Goal: Task Accomplishment & Management: Manage account settings

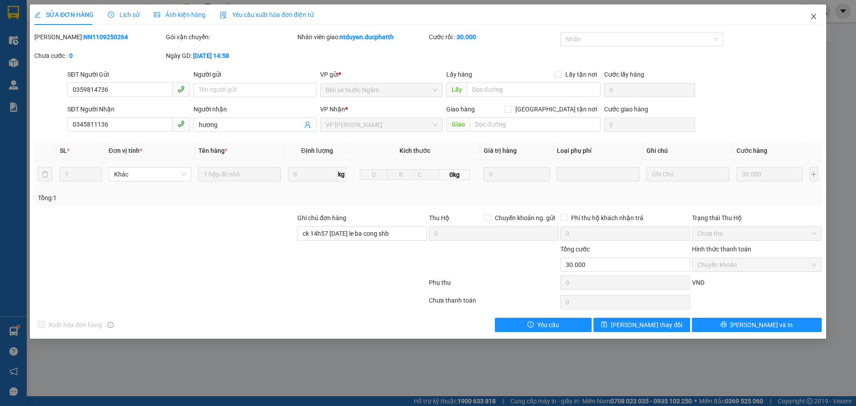
click at [813, 19] on icon "close" at bounding box center [813, 16] width 7 height 7
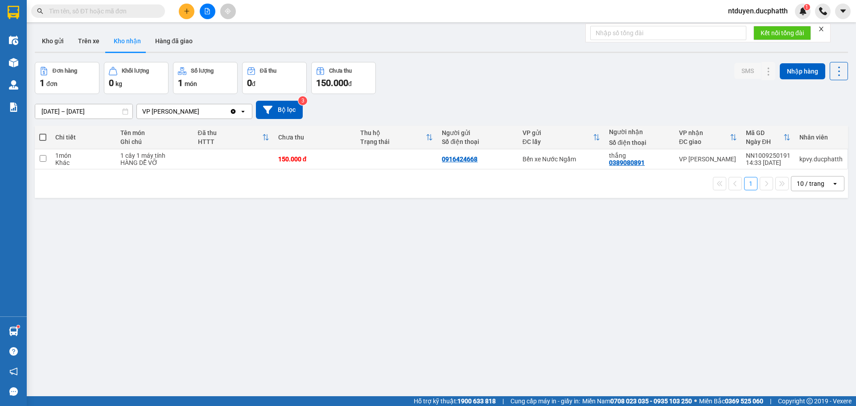
click at [86, 14] on input "text" at bounding box center [101, 11] width 105 height 10
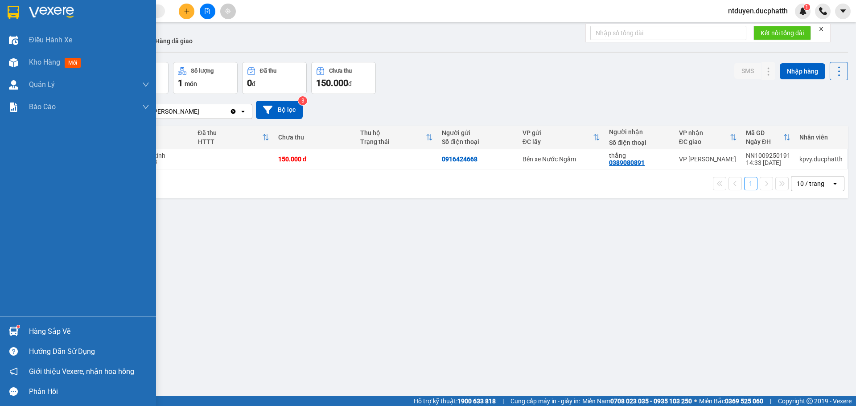
click at [51, 332] on div "Hàng sắp về" at bounding box center [89, 331] width 120 height 13
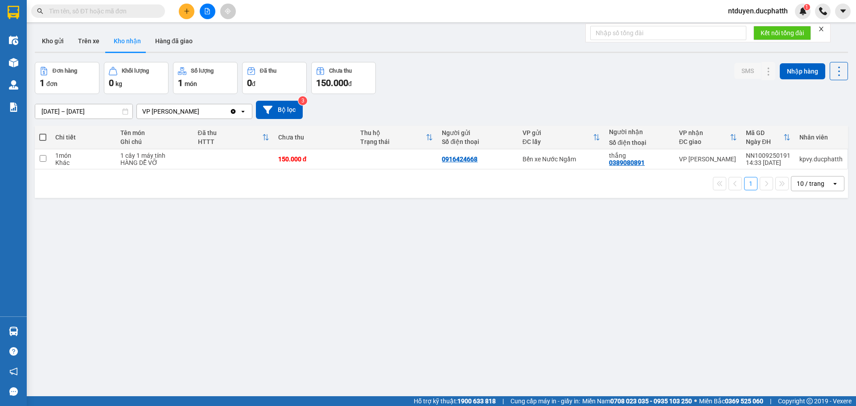
click at [529, 288] on section "Kết quả tìm kiếm ( 0 ) Bộ lọc No Data ntduyen.ducphatth 1 Điều hành xe Kho hàng…" at bounding box center [428, 203] width 856 height 406
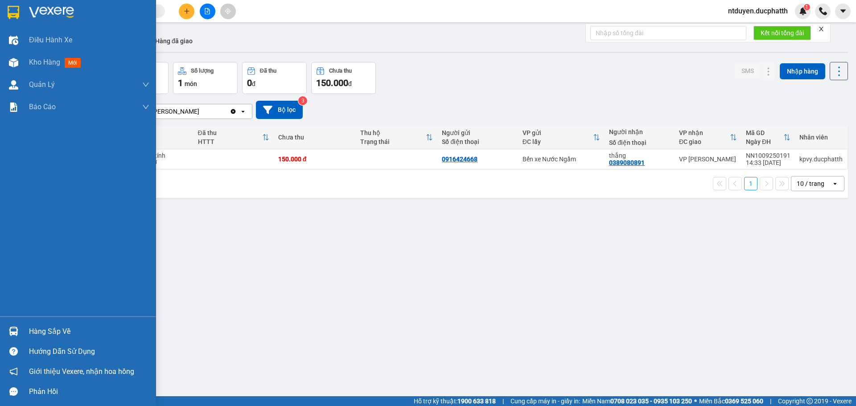
click at [49, 326] on div "Hàng sắp về" at bounding box center [89, 331] width 120 height 13
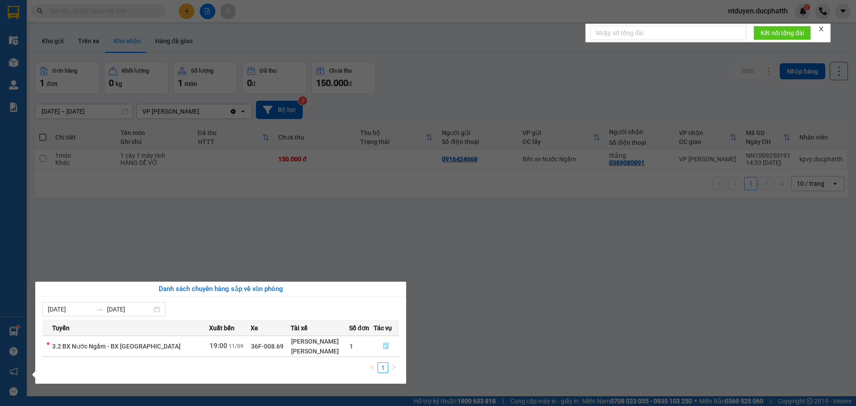
click at [390, 346] on button "button" at bounding box center [386, 346] width 25 height 14
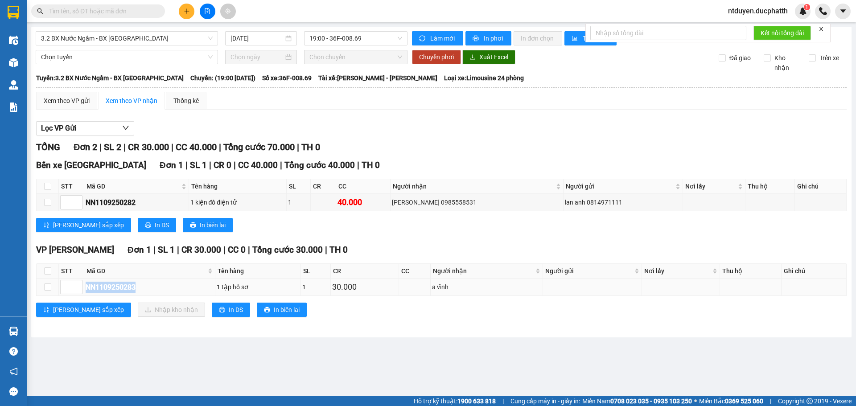
drag, startPoint x: 144, startPoint y: 288, endPoint x: 82, endPoint y: 289, distance: 62.0
click at [82, 289] on tr "NN1109250283 1 tập hồ sơ 1 30.000 a vĩnh" at bounding box center [442, 287] width 810 height 17
copy tr "NN1109250283"
click at [107, 13] on input "text" at bounding box center [101, 11] width 105 height 10
paste input "NN1109250283"
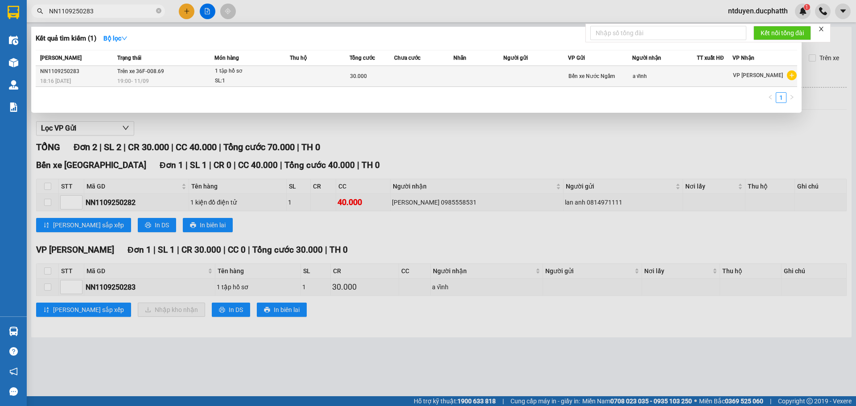
type input "NN1109250283"
click at [401, 74] on td at bounding box center [424, 76] width 60 height 21
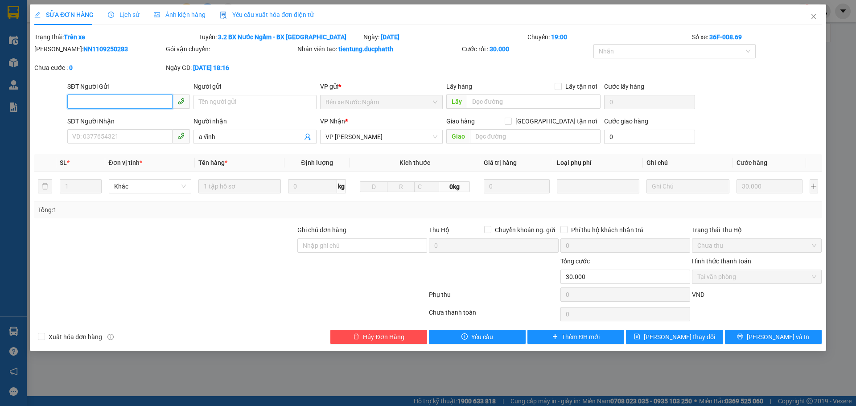
type input "a vĩnh"
type input "30.000"
click at [131, 134] on input "SĐT Người Nhận" at bounding box center [119, 136] width 105 height 14
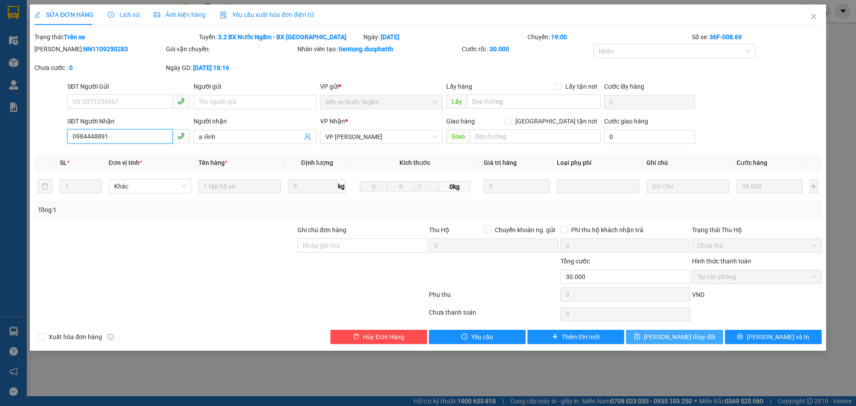
type input "0984448891"
click at [688, 338] on span "[PERSON_NAME] thay đổi" at bounding box center [679, 337] width 71 height 10
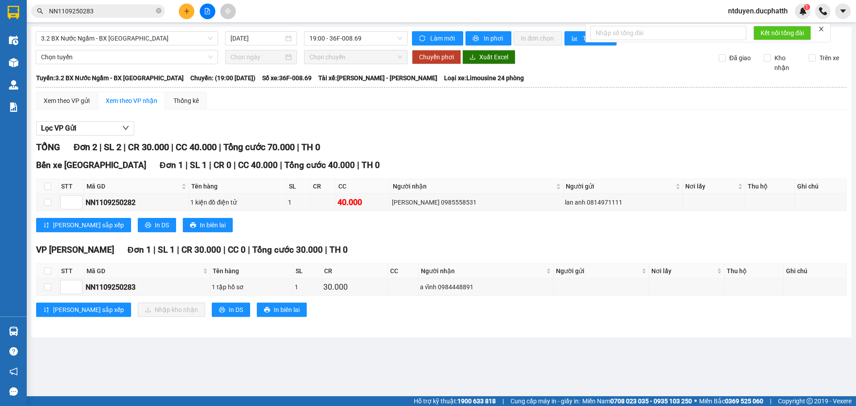
click at [127, 11] on input "NN1109250283" at bounding box center [101, 11] width 105 height 10
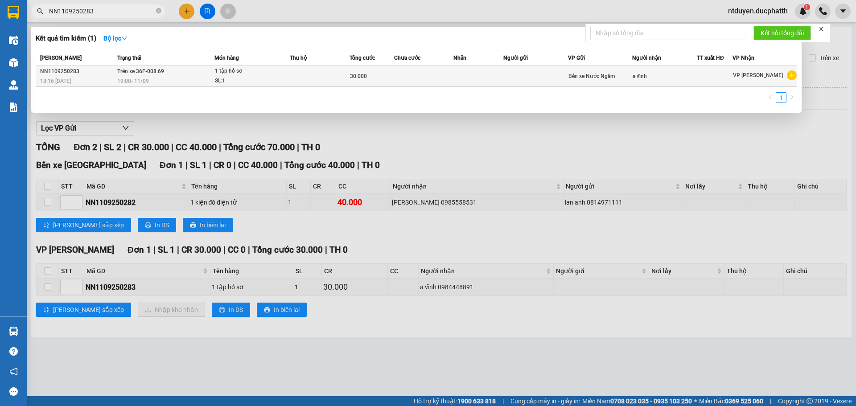
click at [214, 86] on td "1 tập hồ sơ SL: 1" at bounding box center [251, 76] width 75 height 21
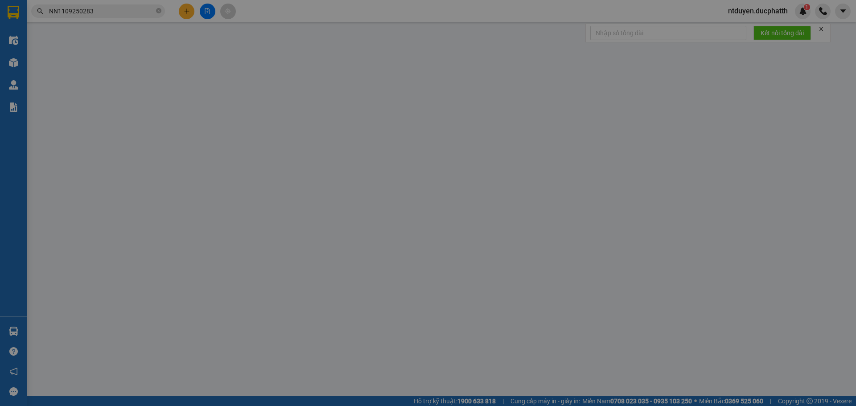
type input "0984448891"
type input "a vĩnh"
type input "30.000"
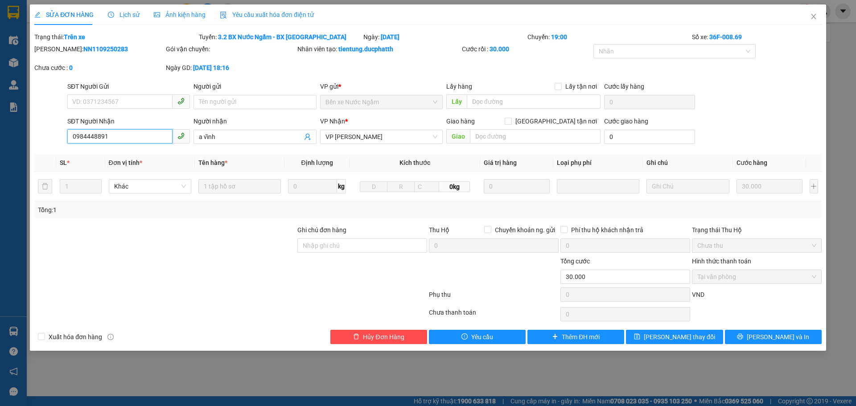
drag, startPoint x: 135, startPoint y: 131, endPoint x: 28, endPoint y: 154, distance: 109.8
click at [28, 154] on div "SỬA ĐƠN HÀNG Lịch sử Ảnh kiện hàng Yêu cầu xuất hóa đơn điện tử Total Paid Fee …" at bounding box center [428, 203] width 856 height 406
click at [807, 15] on span "Close" at bounding box center [813, 16] width 25 height 25
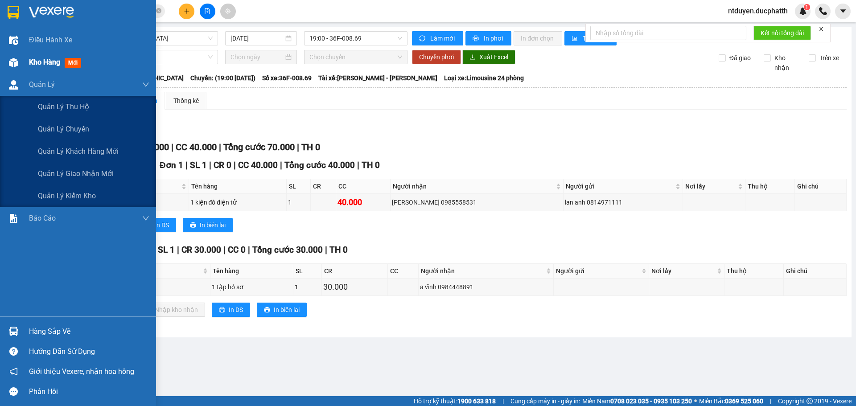
click at [51, 70] on div "Kho hàng mới" at bounding box center [89, 62] width 120 height 22
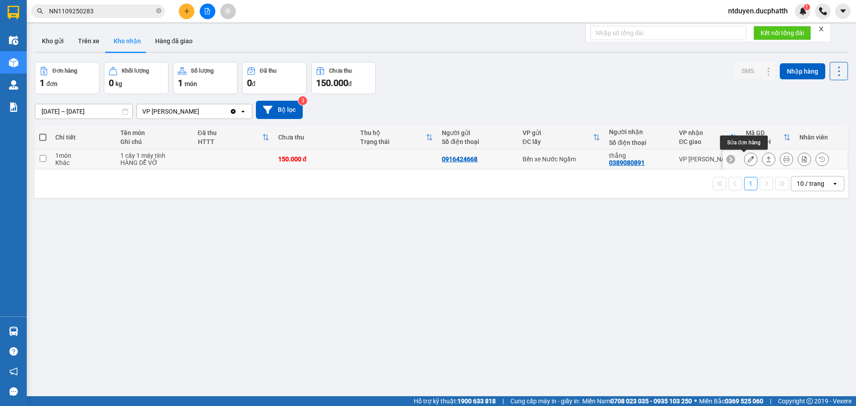
click at [747, 159] on icon at bounding box center [750, 159] width 6 height 6
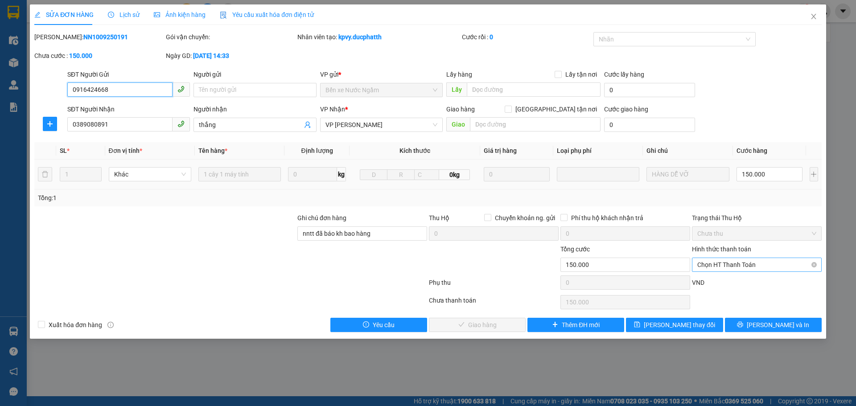
click at [722, 271] on span "Chọn HT Thanh Toán" at bounding box center [756, 264] width 119 height 13
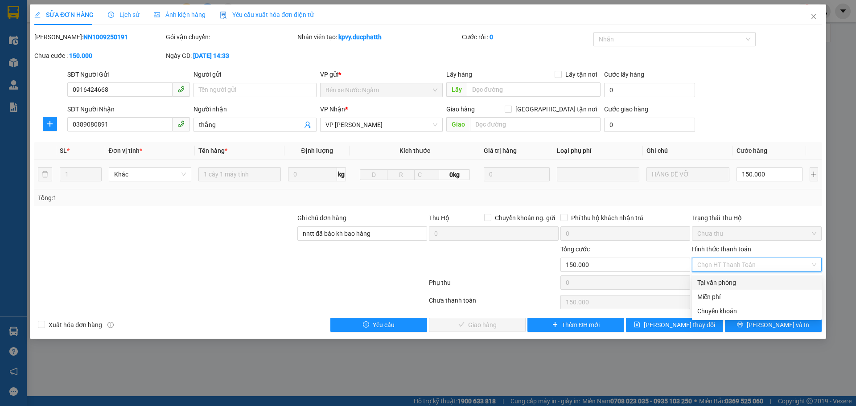
click at [722, 282] on div "Tại văn phòng" at bounding box center [756, 283] width 119 height 10
type input "0"
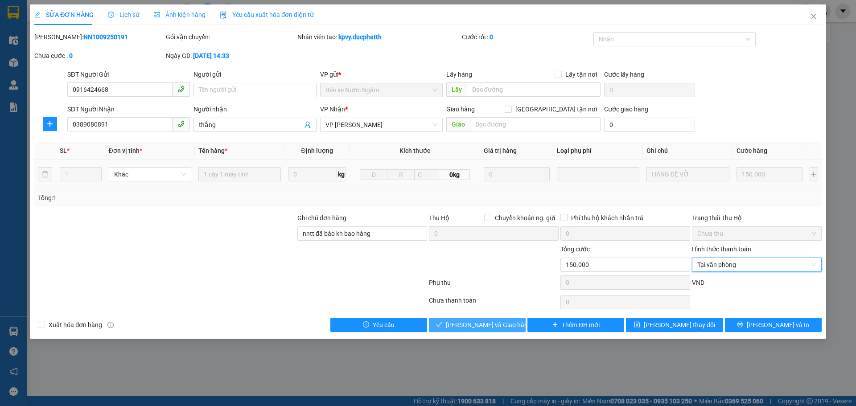
click at [502, 325] on span "[PERSON_NAME] và Giao hàng" at bounding box center [489, 325] width 86 height 10
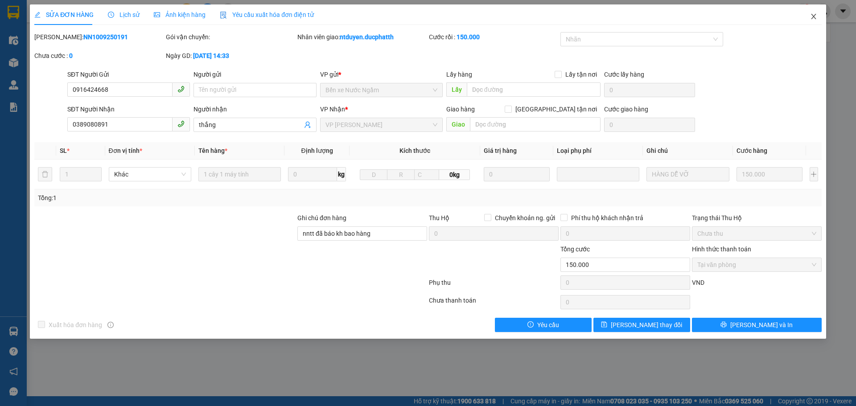
click at [817, 14] on icon "close" at bounding box center [813, 16] width 7 height 7
